Goal: Task Accomplishment & Management: Manage account settings

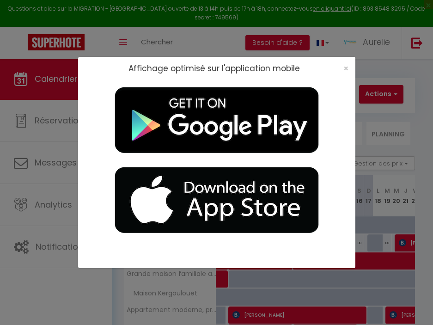
select select
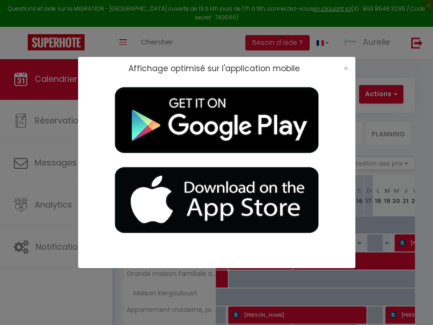
select select
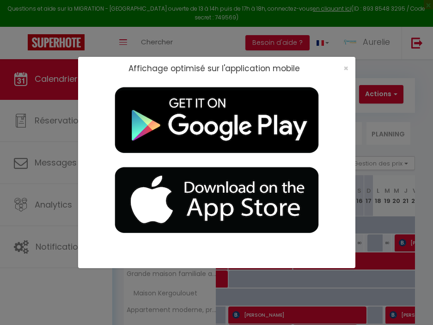
select select
click at [53, 165] on div "Affichage optimisé sur l'application mobile ×" at bounding box center [216, 162] width 433 height 325
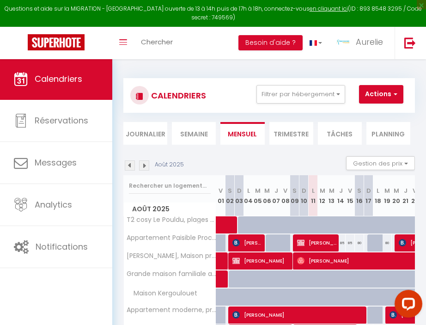
drag, startPoint x: 276, startPoint y: 224, endPoint x: 351, endPoint y: 224, distance: 75.3
click at [351, 224] on tr "T2 cosy Le Pouldu, plages à 300m 80 80 80 80 80 80 80 80 80" at bounding box center [313, 225] width 379 height 18
click at [223, 223] on span at bounding box center [244, 225] width 43 height 18
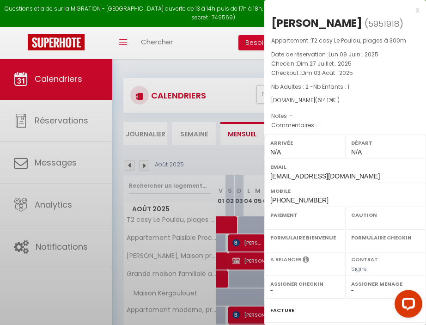
select select "OK"
select select "KO"
select select "0"
select select "1"
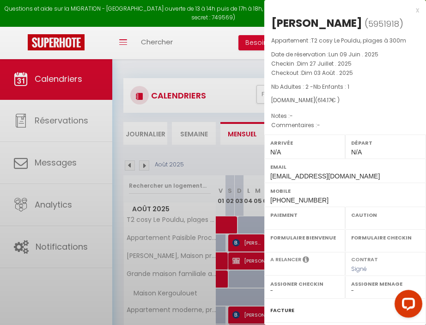
select select
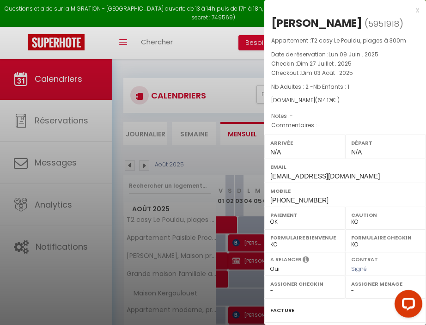
click at [225, 223] on div at bounding box center [213, 162] width 426 height 325
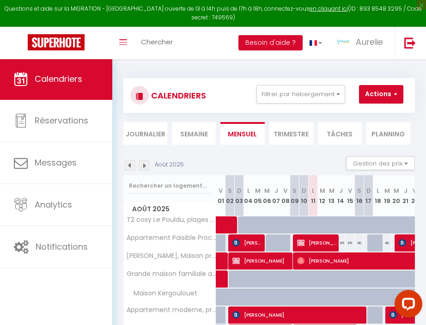
drag, startPoint x: 362, startPoint y: 223, endPoint x: 302, endPoint y: 221, distance: 59.6
click at [302, 221] on tr "T2 cosy Le Pouldu, plages à 300m 80 80 80 80 80 80 80 80 80" at bounding box center [313, 225] width 379 height 18
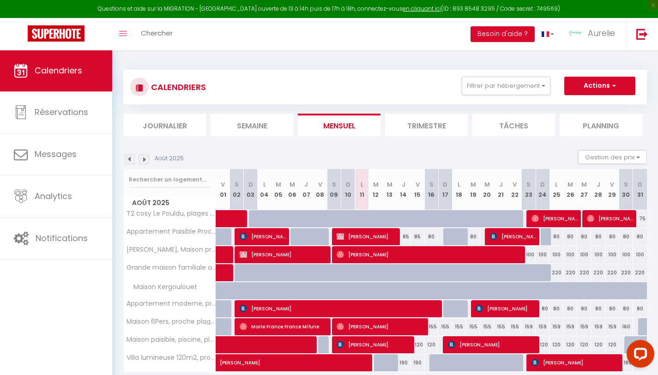
click at [432, 221] on span "[PERSON_NAME]" at bounding box center [610, 219] width 46 height 18
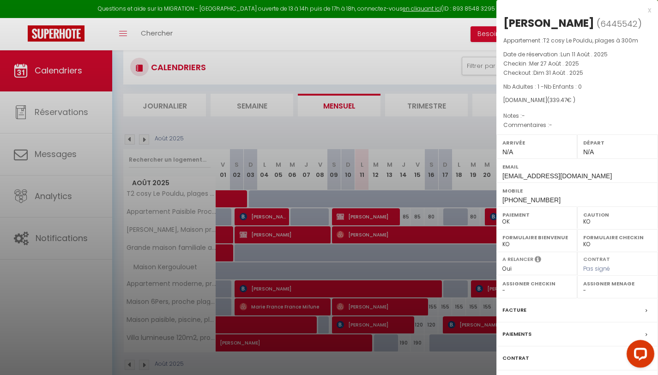
scroll to position [23, 0]
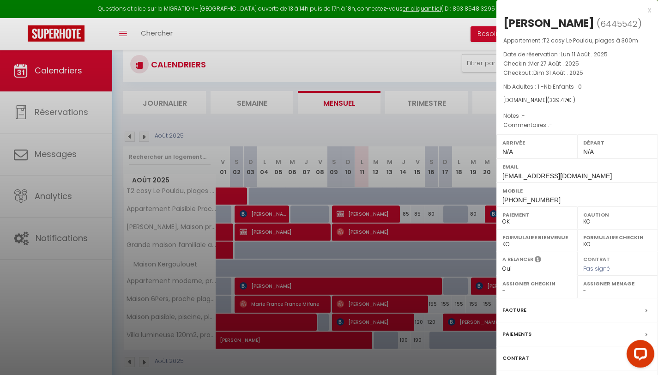
click at [76, 205] on div at bounding box center [329, 187] width 658 height 375
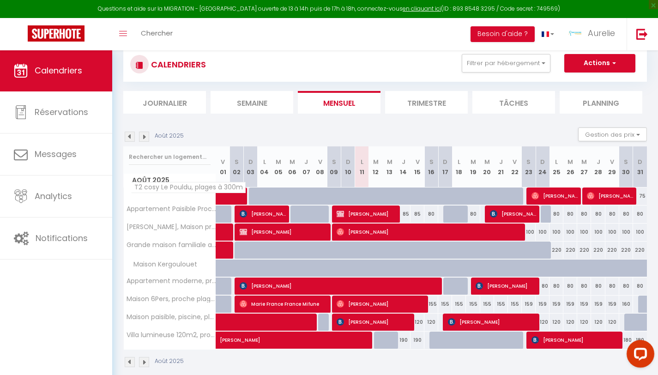
click at [178, 189] on span "T2 cosy Le Pouldu, plages à 300m" at bounding box center [188, 187] width 115 height 11
